Goal: Navigation & Orientation: Understand site structure

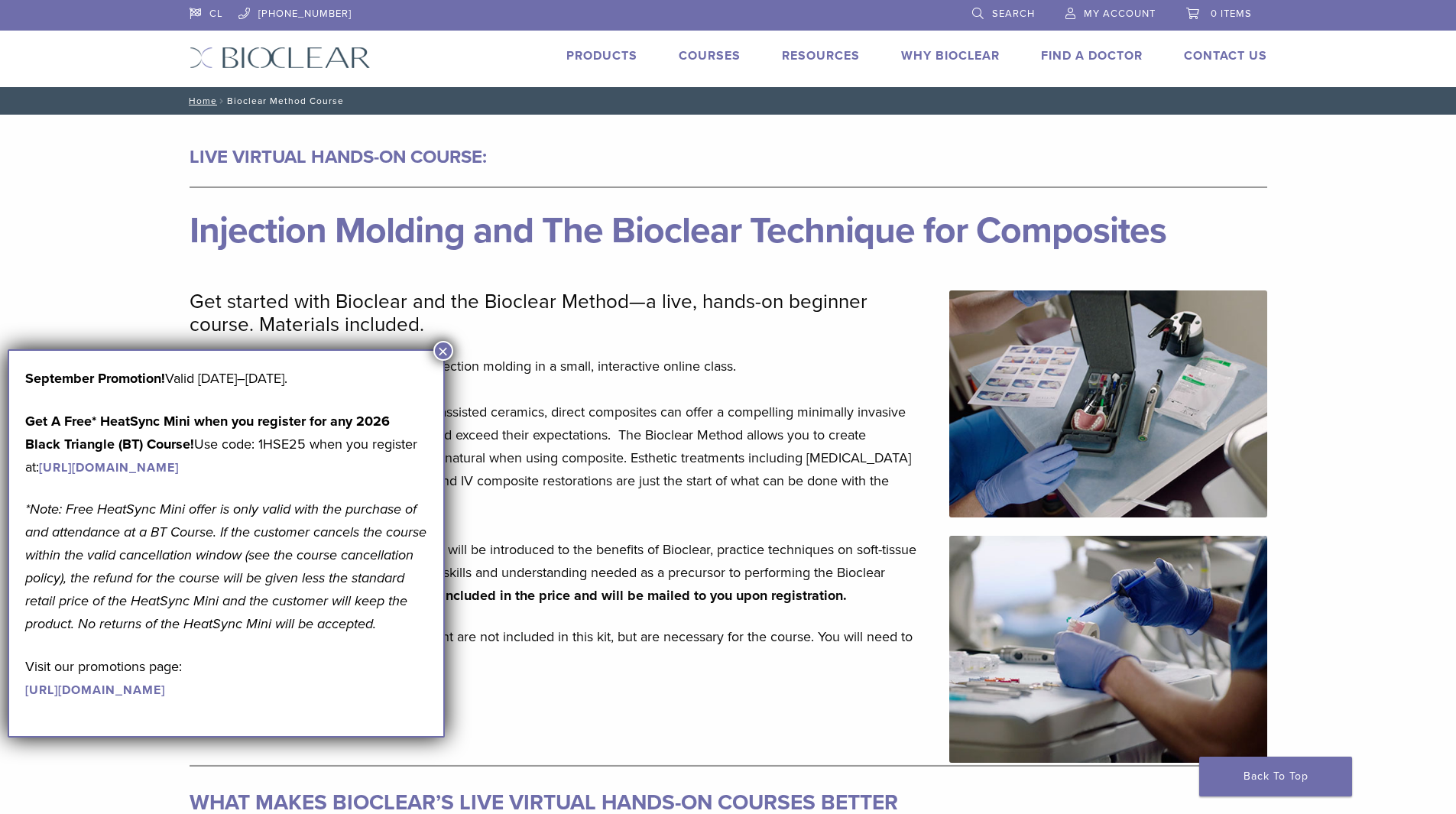
click at [442, 352] on button "×" at bounding box center [444, 351] width 19 height 19
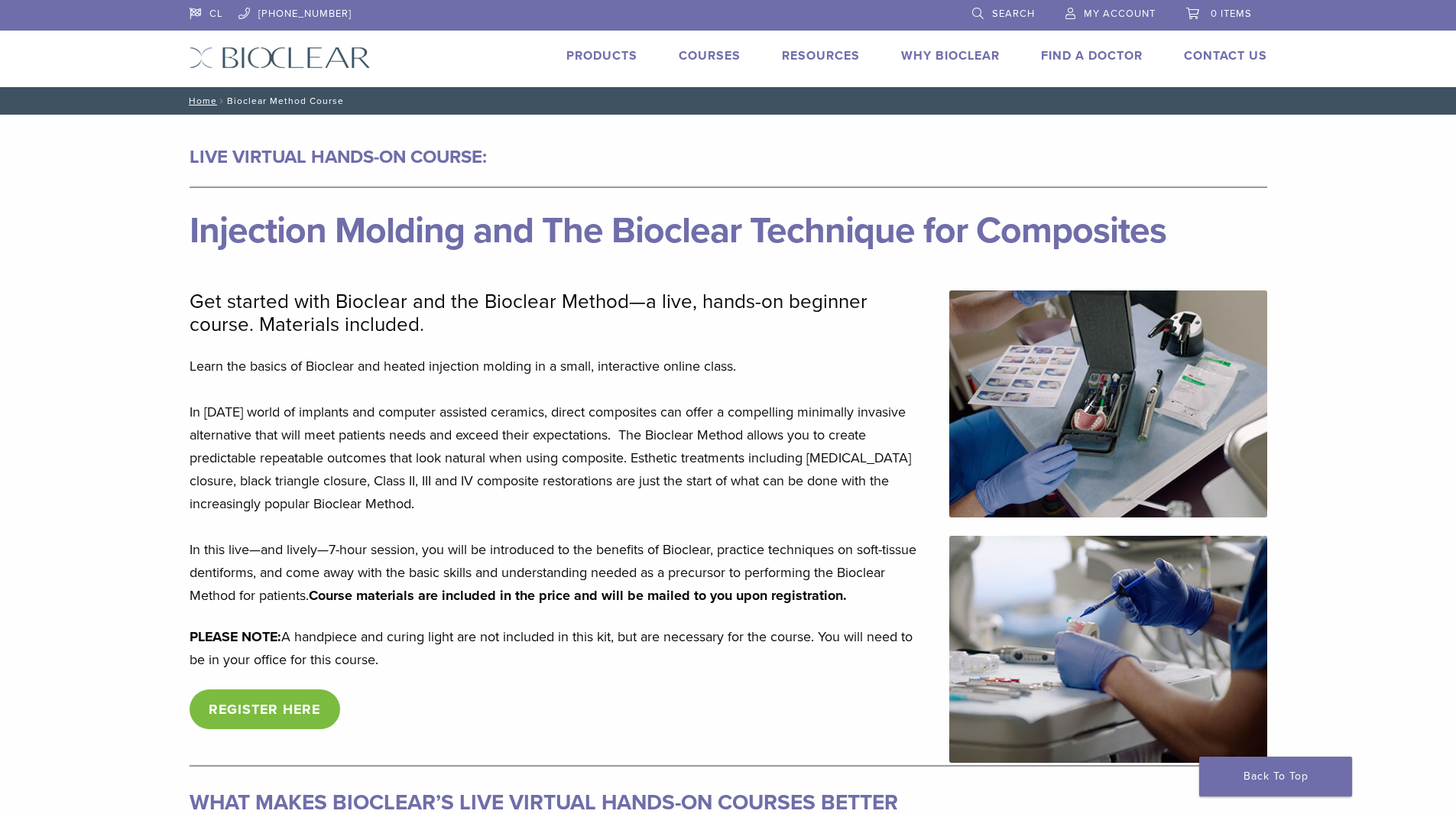
click at [701, 54] on link "Courses" at bounding box center [710, 56] width 62 height 16
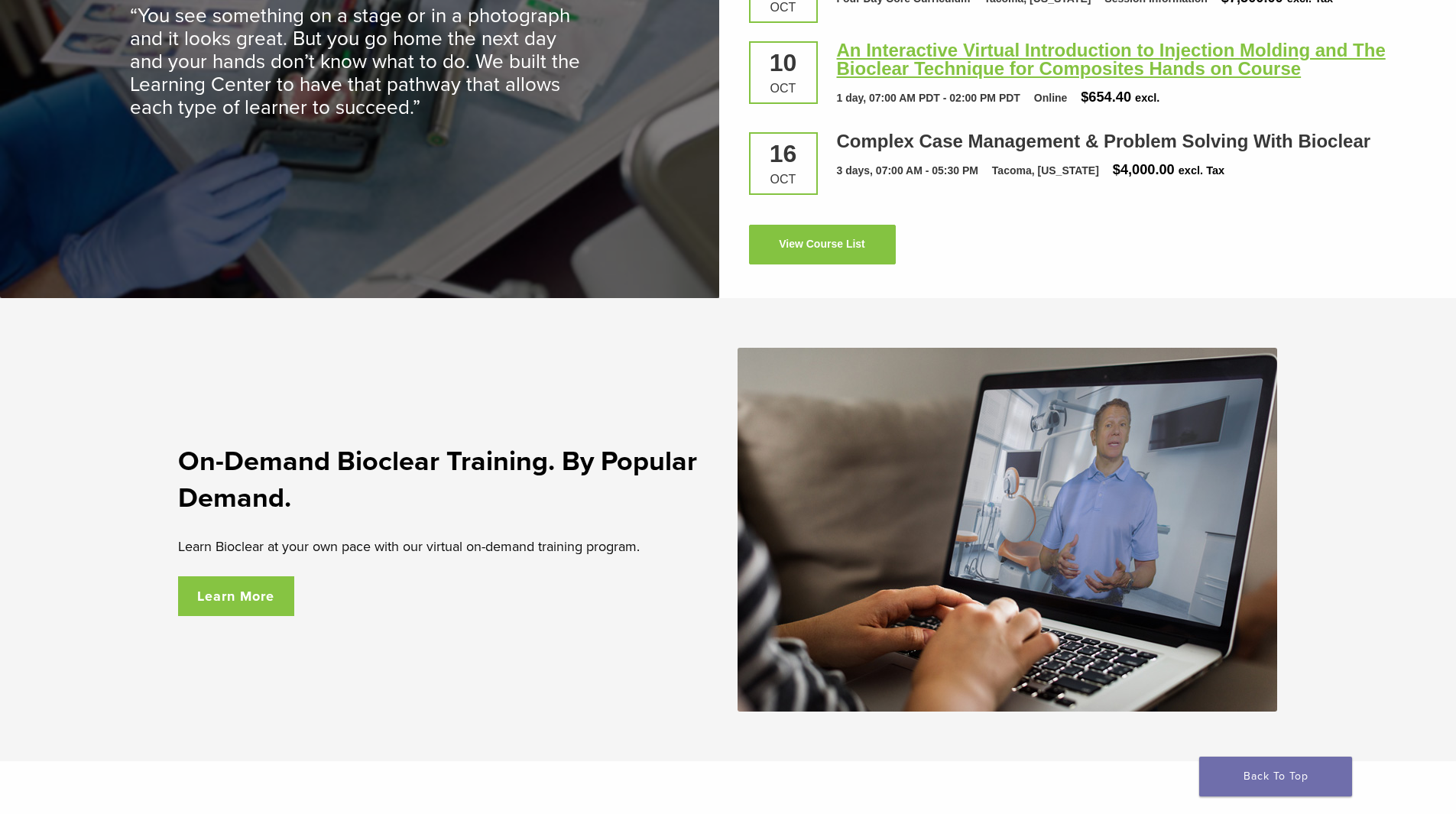
scroll to position [2369, 0]
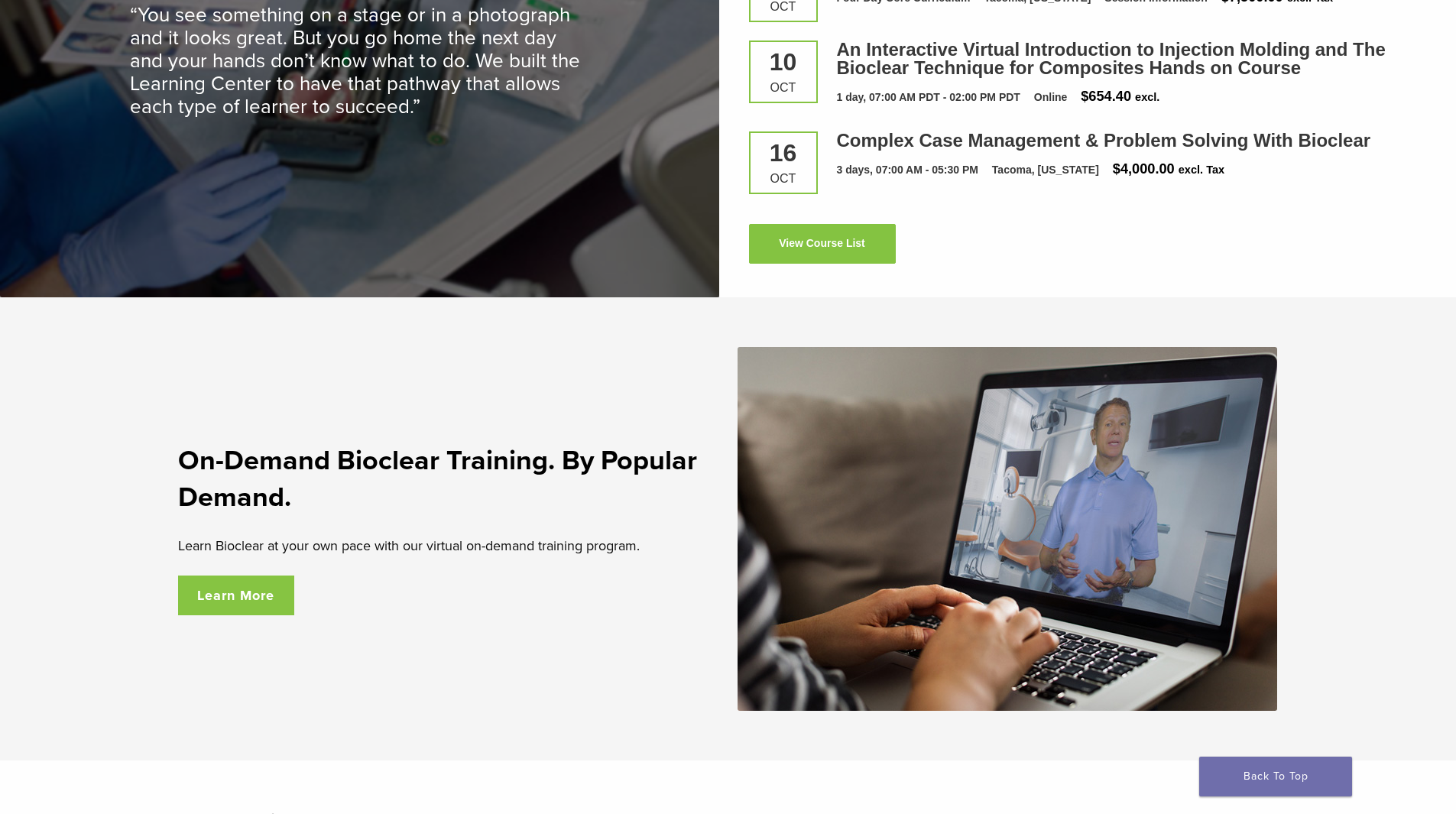
click at [212, 598] on link "Learn More" at bounding box center [236, 595] width 117 height 40
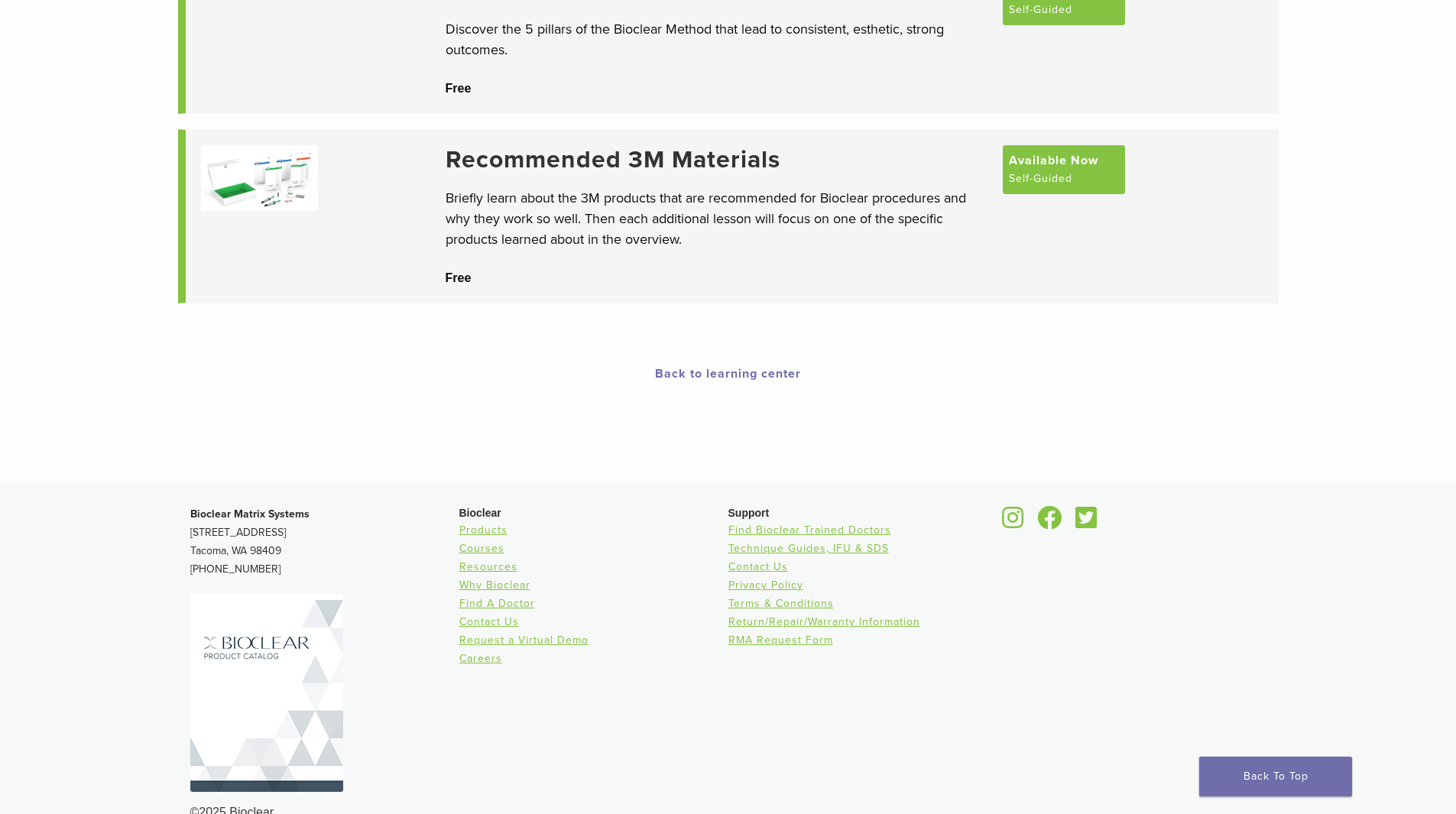
scroll to position [273, 0]
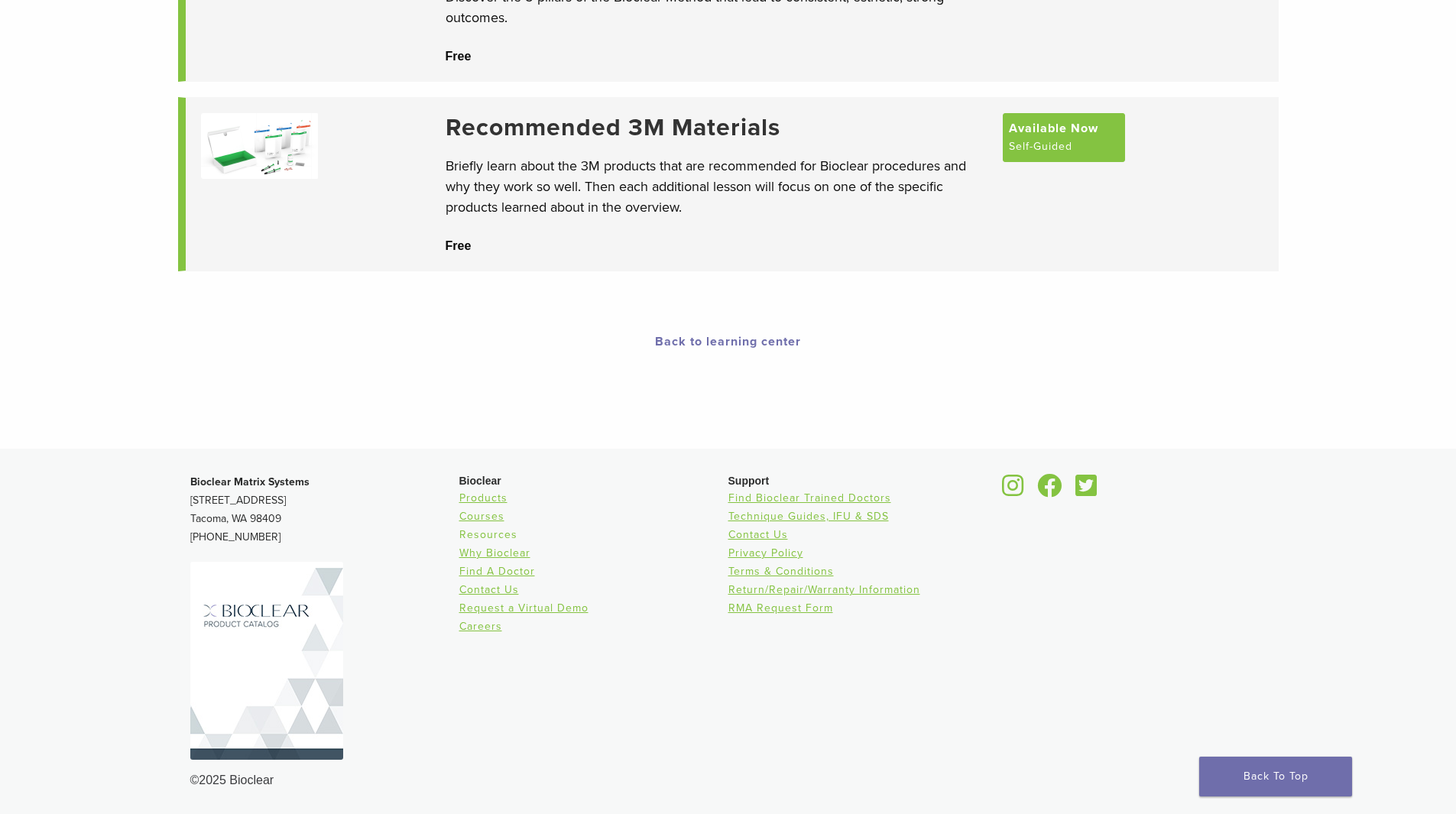
click at [477, 536] on link "Resources" at bounding box center [488, 534] width 58 height 13
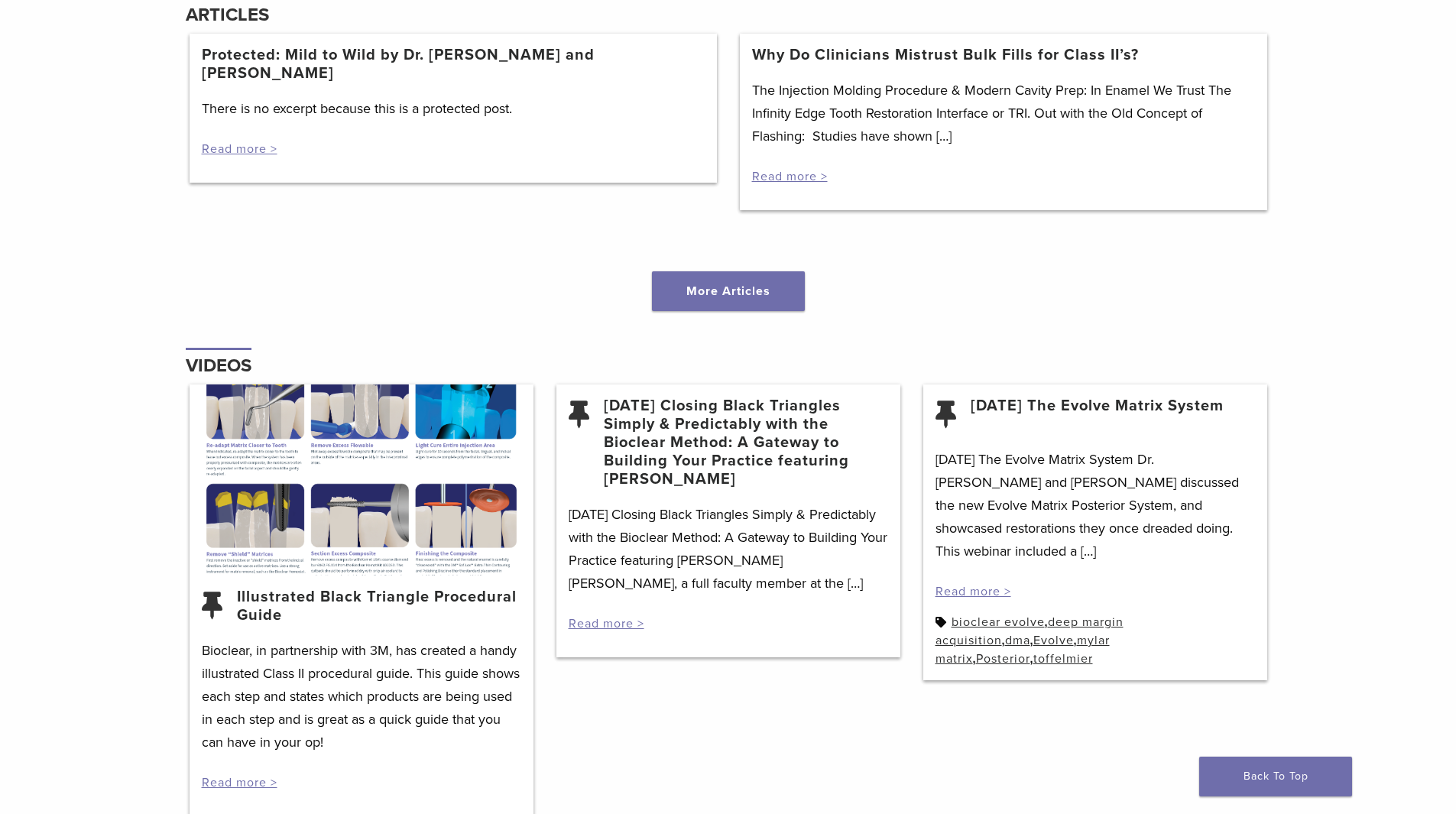
scroll to position [1681, 0]
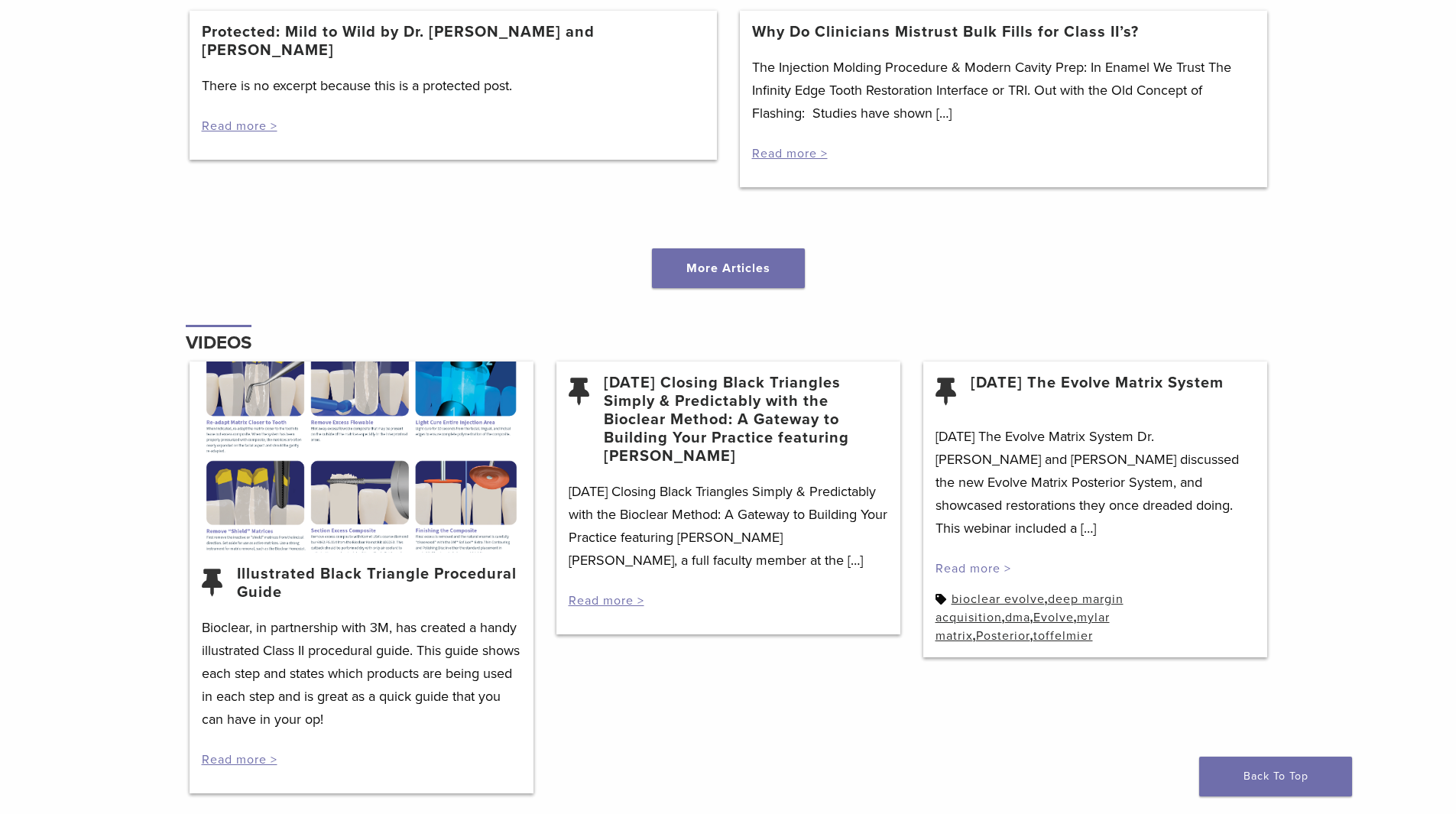
click at [991, 561] on link "Read more >" at bounding box center [974, 569] width 76 height 16
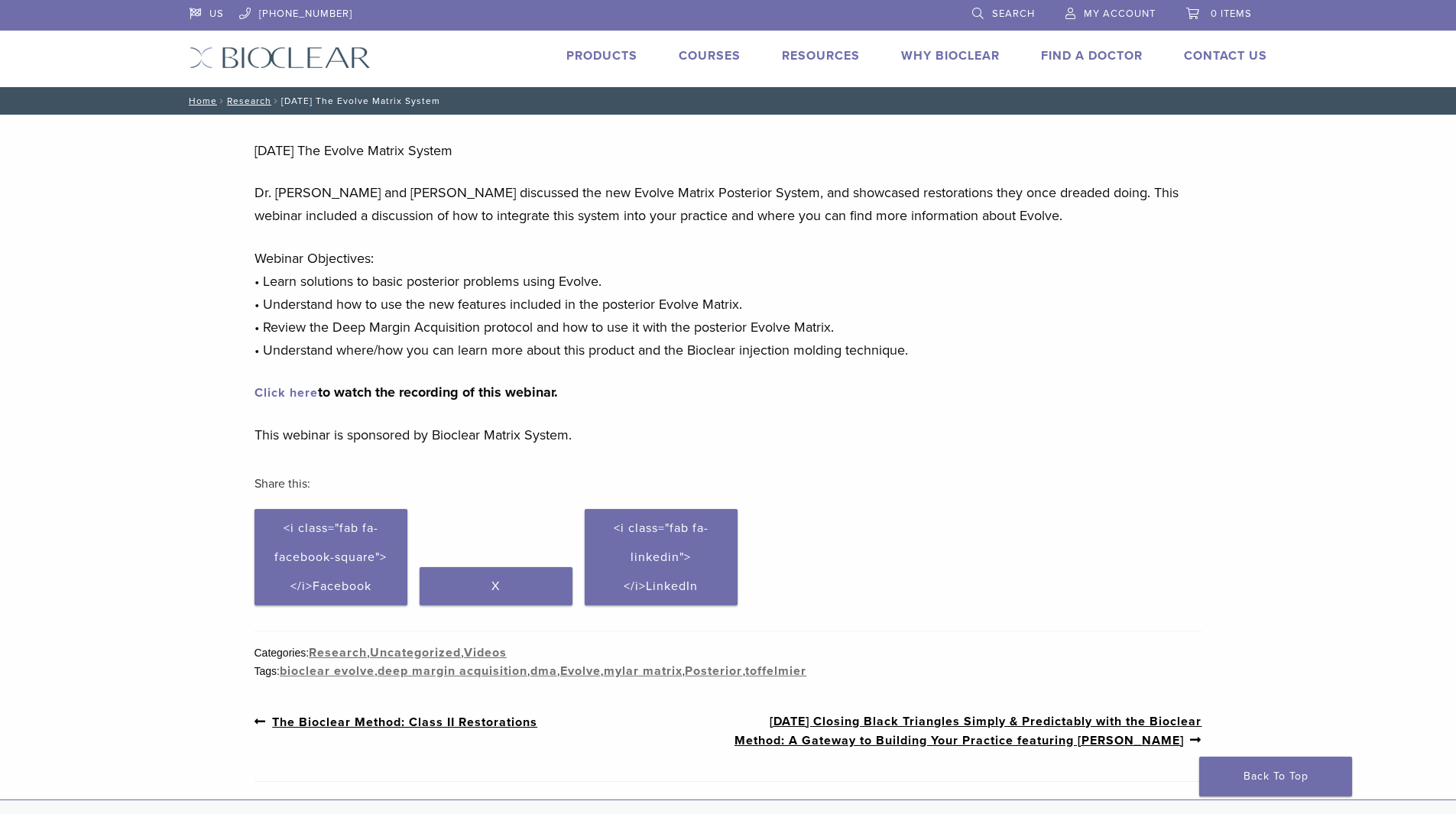
click at [613, 53] on link "Products" at bounding box center [601, 56] width 71 height 16
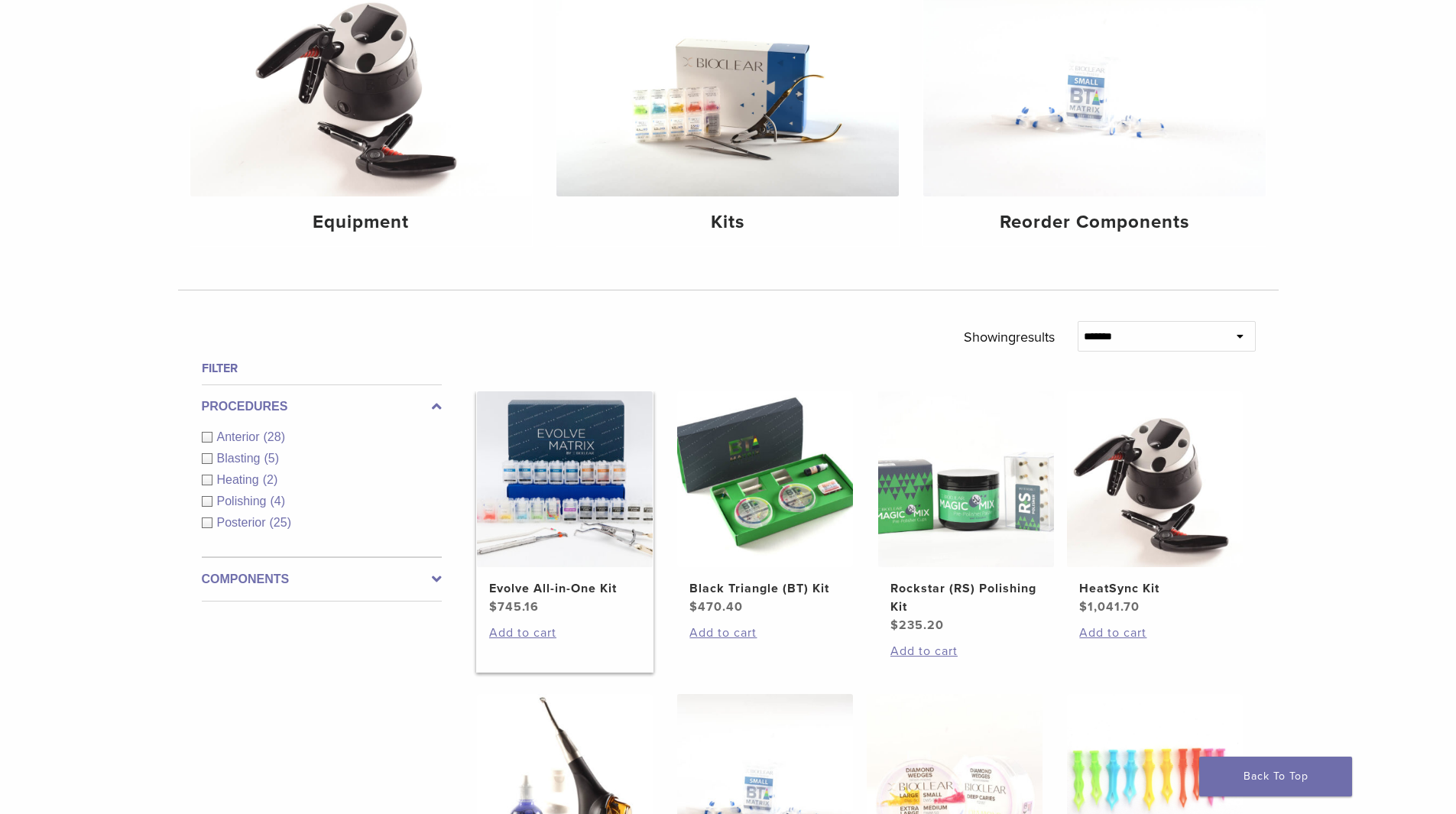
scroll to position [230, 0]
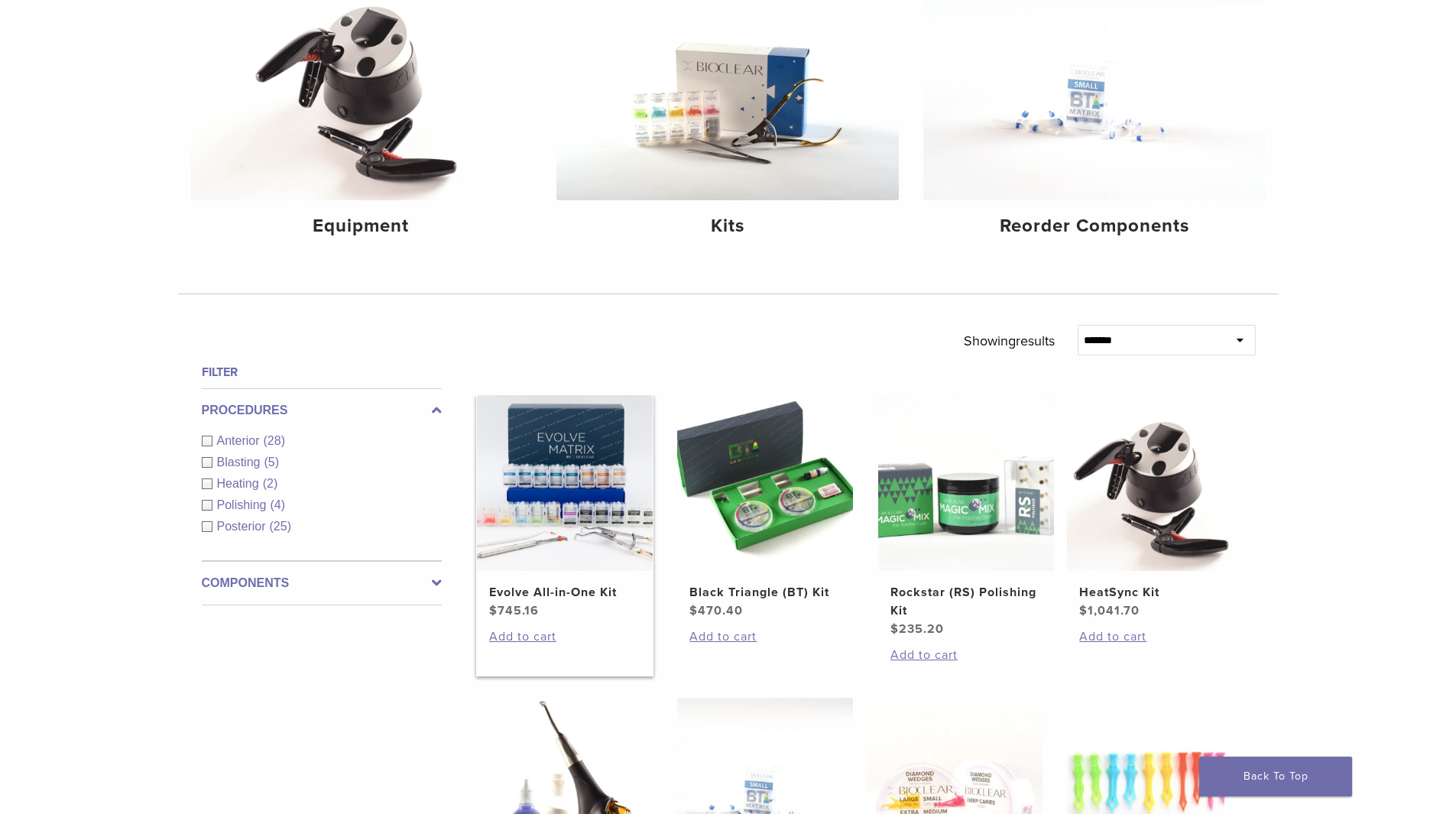
click at [550, 528] on img at bounding box center [564, 482] width 176 height 176
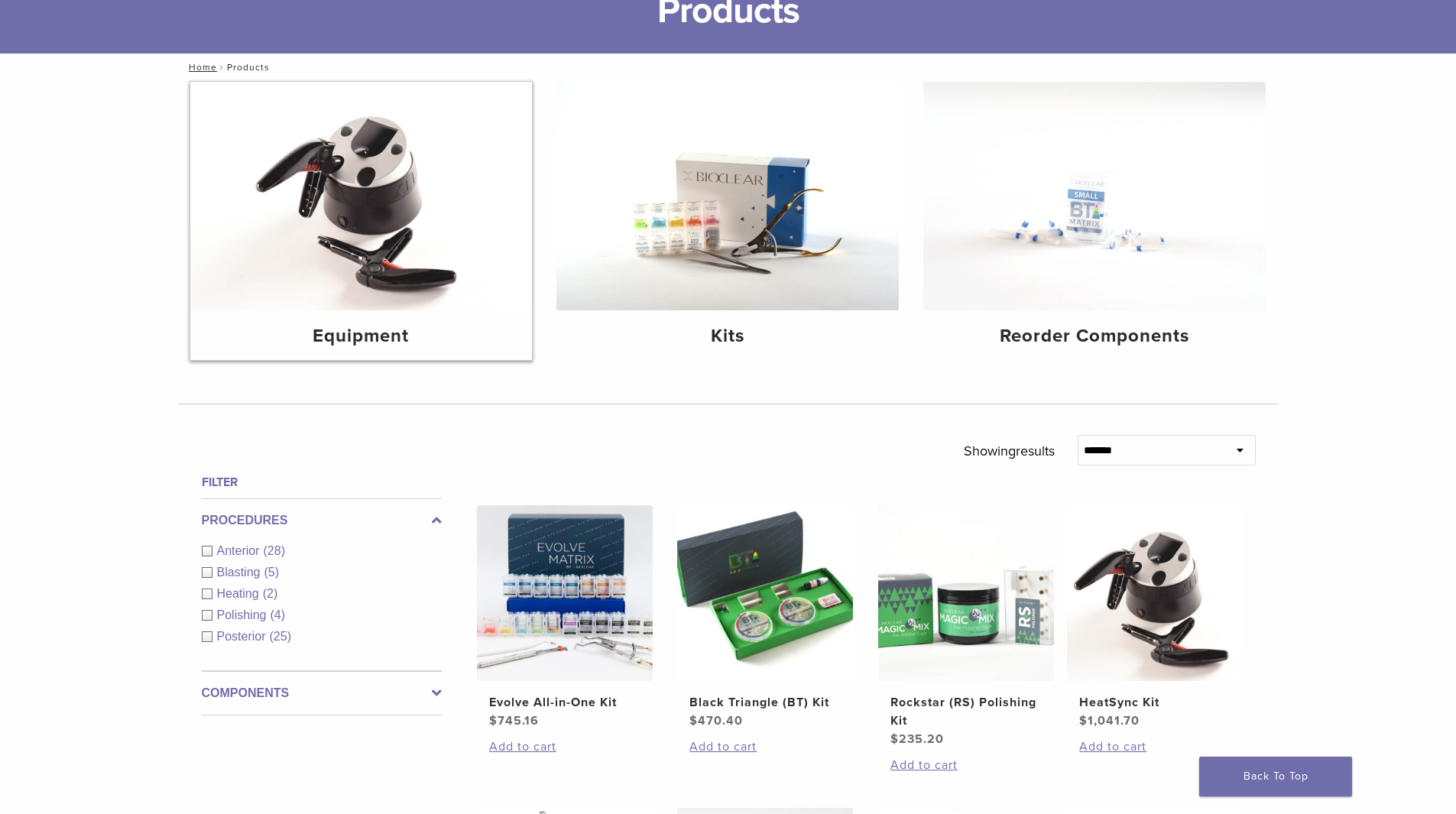
scroll to position [0, 0]
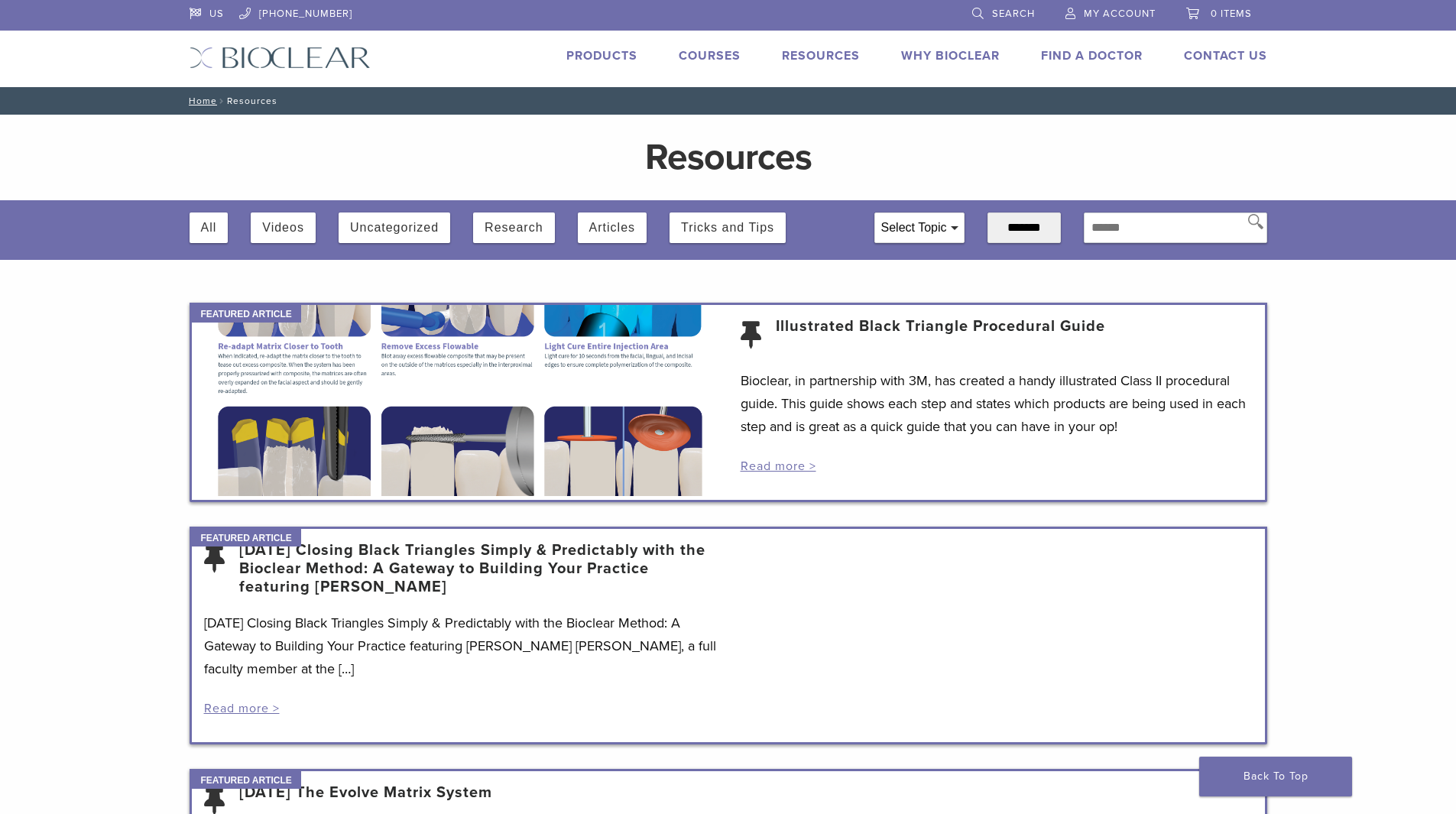
scroll to position [1675, 0]
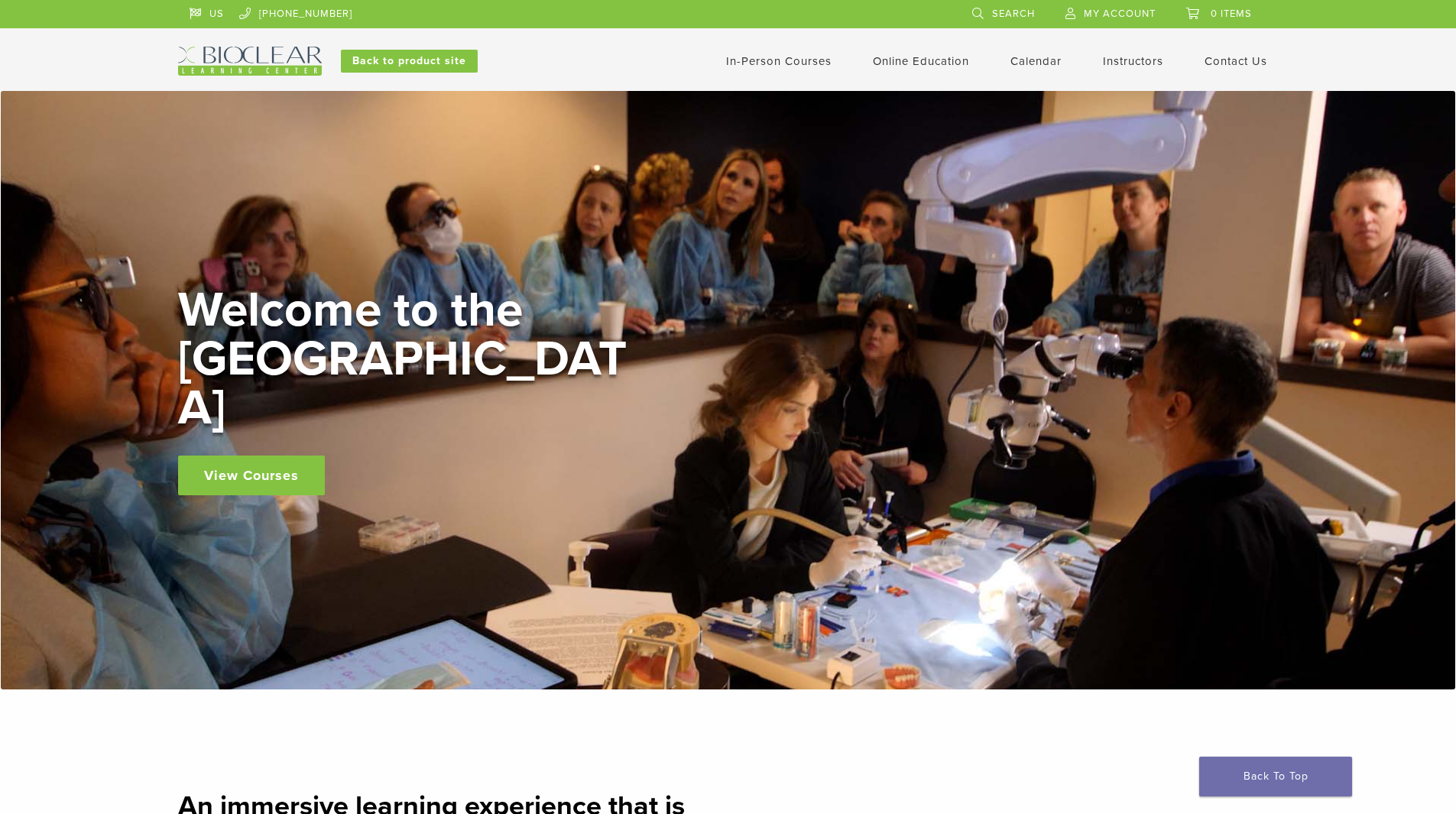
scroll to position [2369, 0]
